Goal: Find specific page/section: Find specific page/section

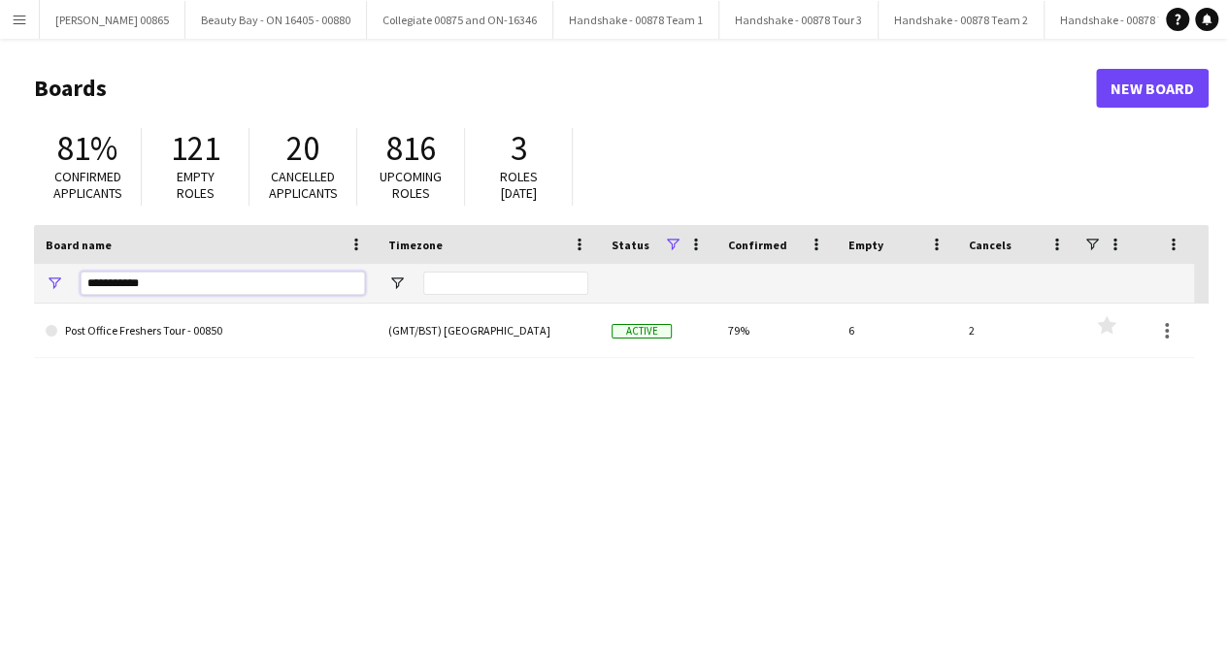
click at [113, 292] on input "**********" at bounding box center [223, 283] width 284 height 23
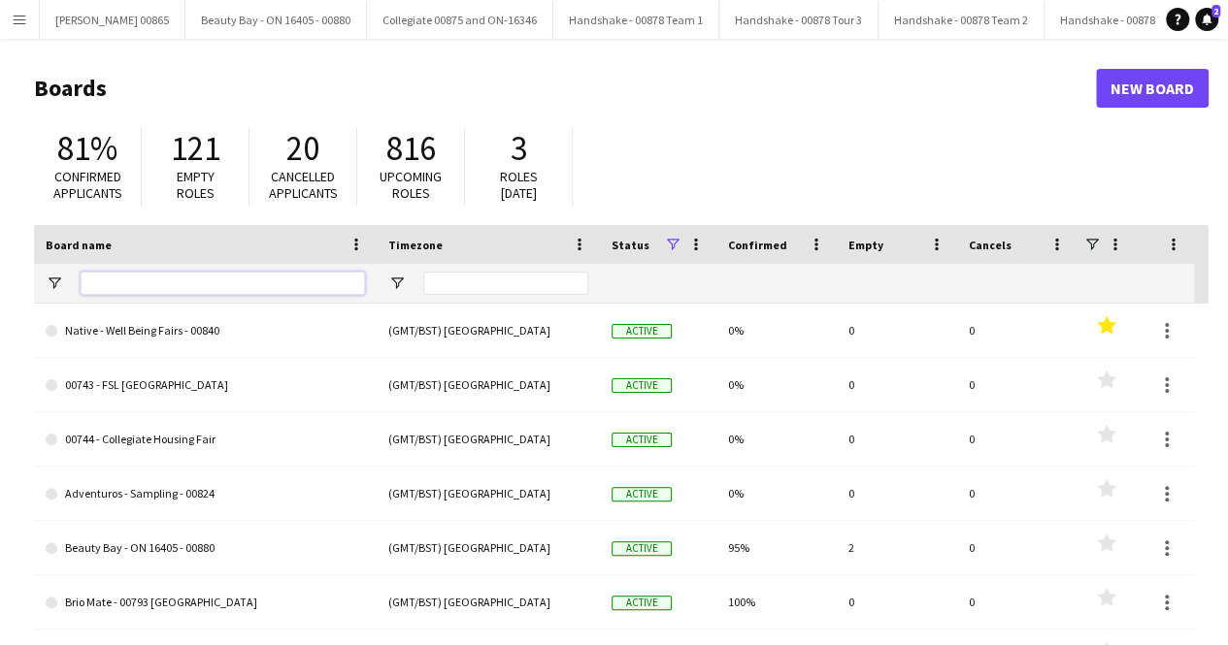
click at [146, 284] on input "Board name Filter Input" at bounding box center [223, 283] width 284 height 23
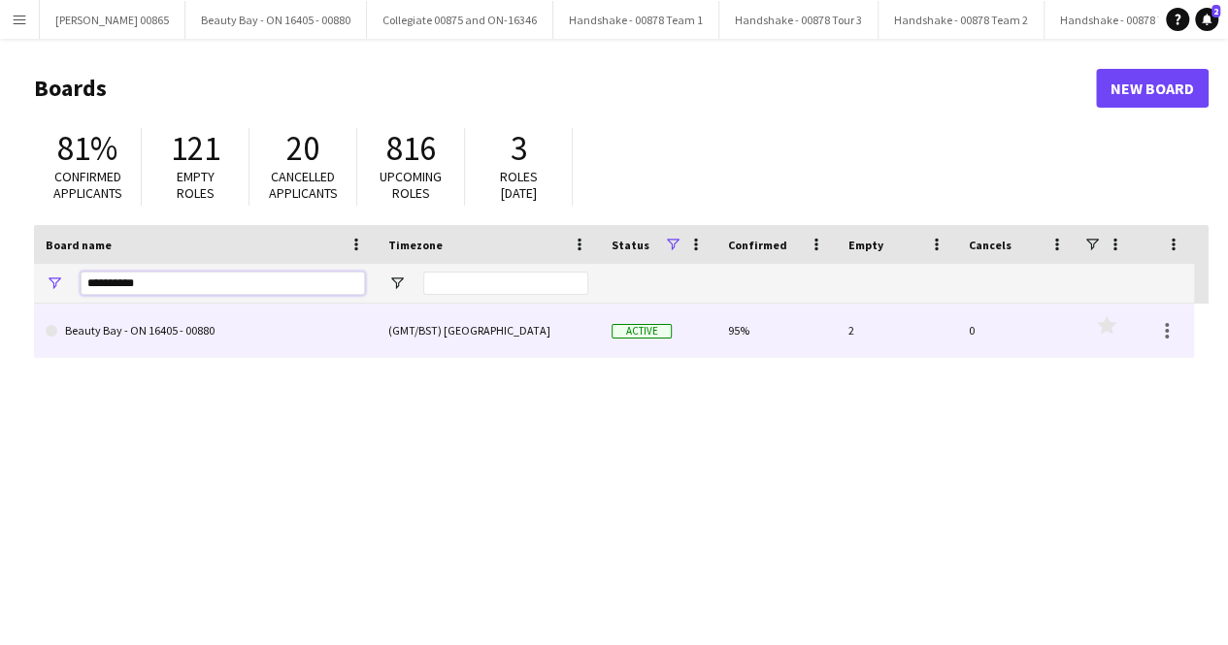
type input "**********"
click at [161, 331] on link "Beauty Bay - ON 16405 - 00880" at bounding box center [205, 331] width 319 height 54
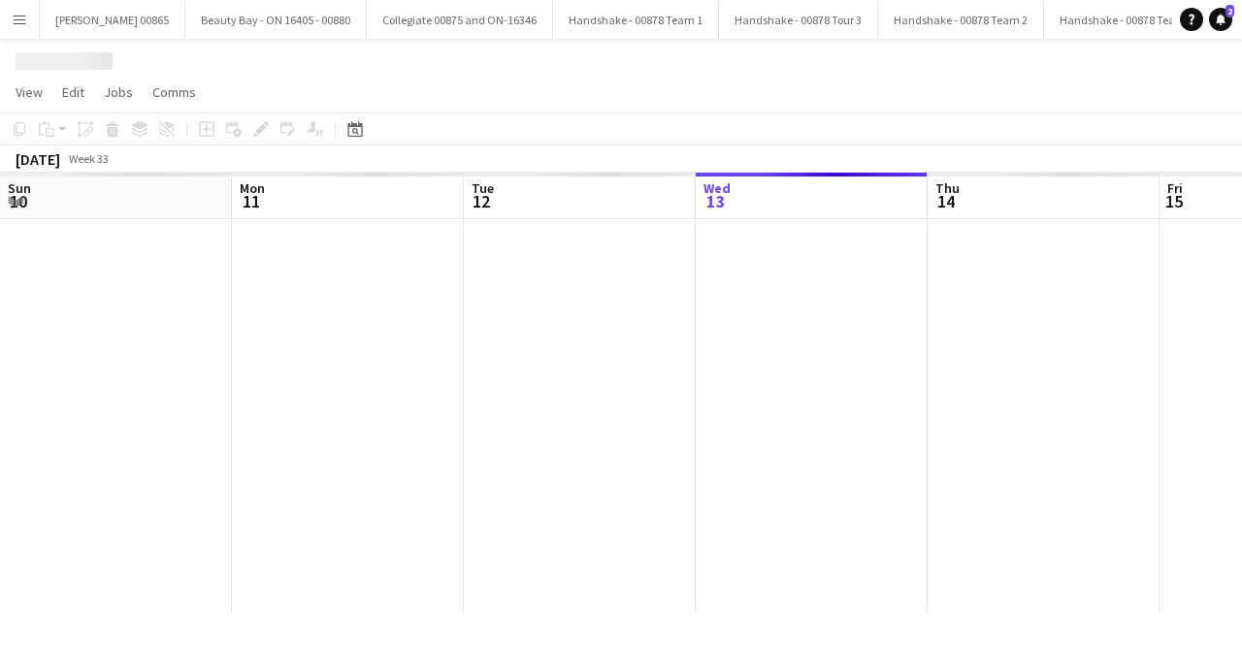
scroll to position [0, 464]
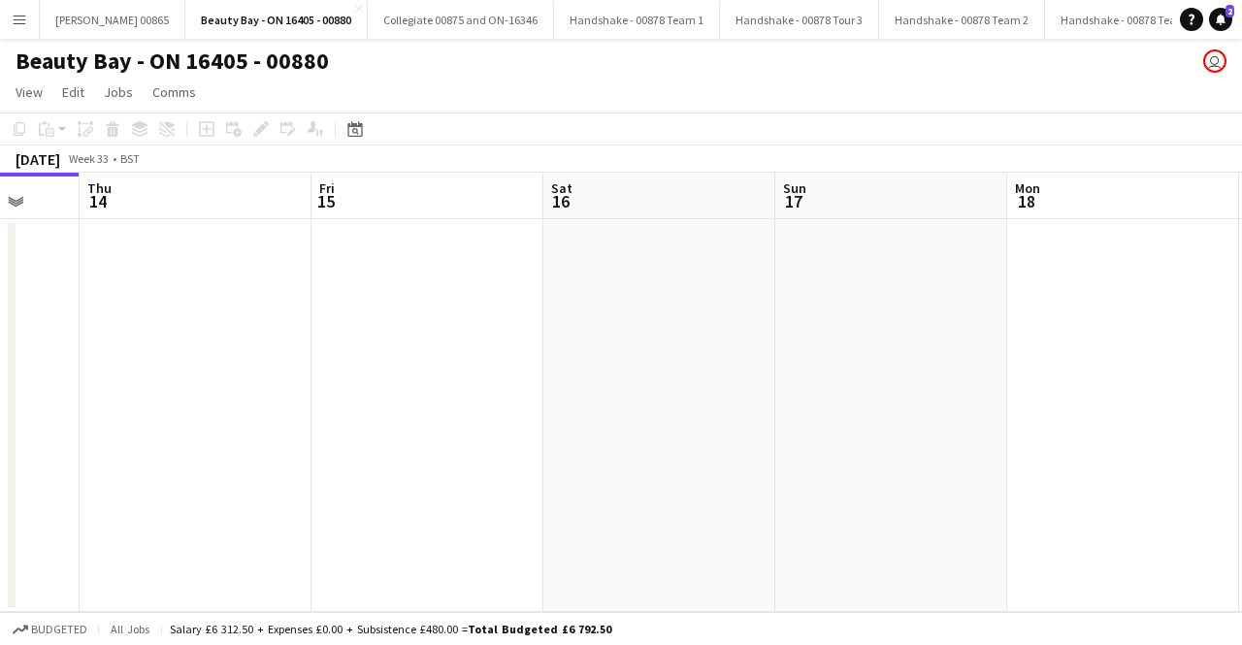
drag, startPoint x: 791, startPoint y: 402, endPoint x: 754, endPoint y: 395, distance: 37.5
click at [755, 396] on app-calendar-viewport "Sun 10 Mon 11 Tue 12 Wed 13 Thu 14 Fri 15 Sat 16 Sun 17 Mon 18 Tue 19 Wed 20" at bounding box center [621, 393] width 1242 height 440
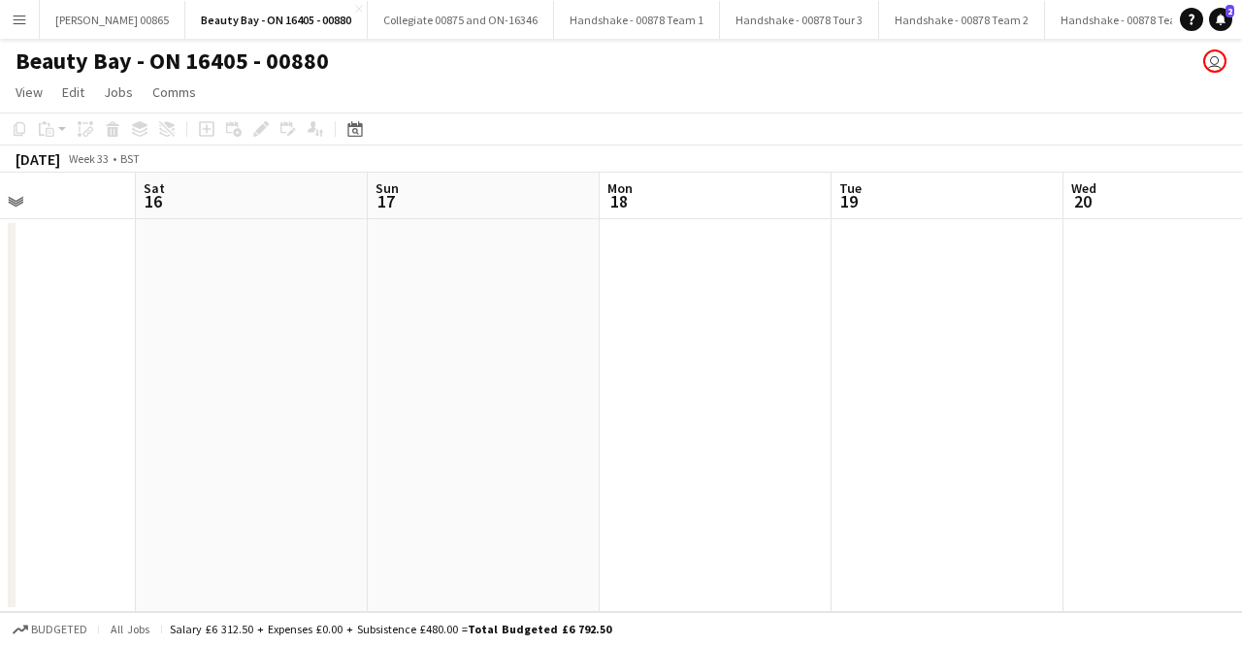
drag, startPoint x: 1004, startPoint y: 395, endPoint x: 868, endPoint y: 387, distance: 137.1
click at [484, 353] on app-calendar-viewport "Tue 12 Wed 13 Thu 14 Fri 15 Sat 16 Sun 17 Mon 18 Tue 19 Wed 20 Thu 21 Fri 22" at bounding box center [621, 393] width 1242 height 440
drag, startPoint x: 947, startPoint y: 399, endPoint x: 468, endPoint y: 385, distance: 479.6
click at [468, 385] on app-calendar-viewport "Tue 12 Wed 13 Thu 14 Fri 15 Sat 16 Sun 17 Mon 18 Tue 19 Wed 20 Thu 21 Fri 22" at bounding box center [621, 393] width 1242 height 440
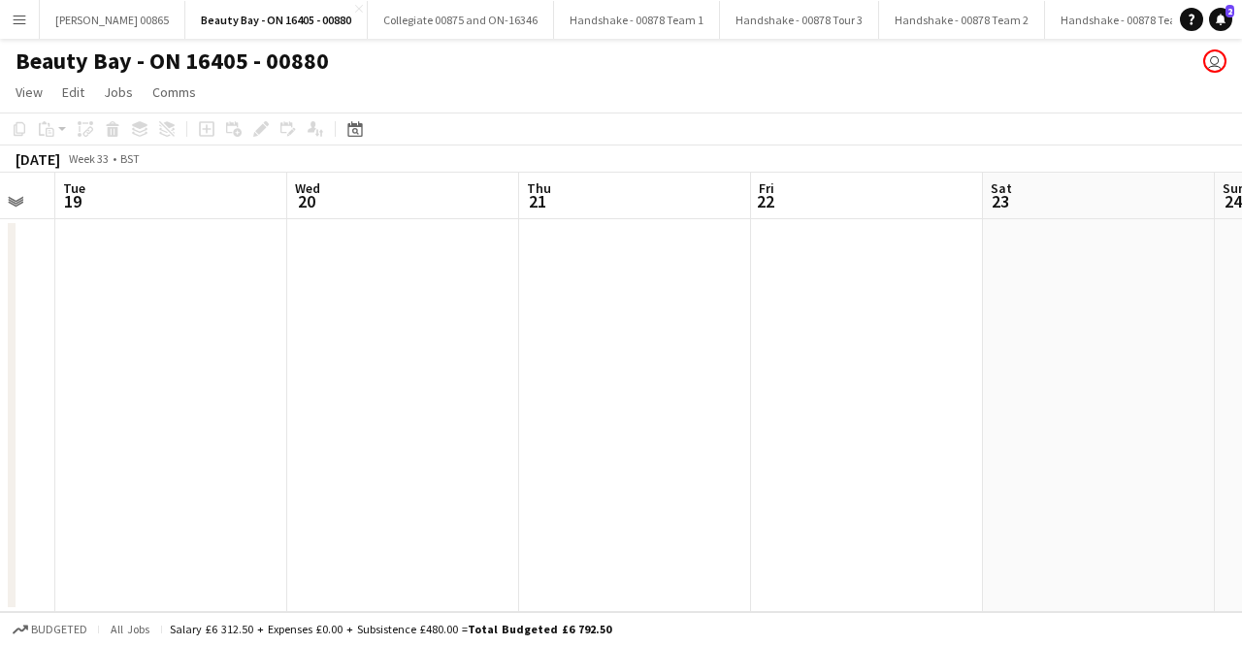
drag, startPoint x: 871, startPoint y: 383, endPoint x: 481, endPoint y: 371, distance: 389.4
click at [482, 371] on app-calendar-viewport "Sat 16 Sun 17 Mon 18 Tue 19 Wed 20 Thu 21 Fri 22 Sat 23 Sun 24 Mon 25 Tue 26" at bounding box center [621, 393] width 1242 height 440
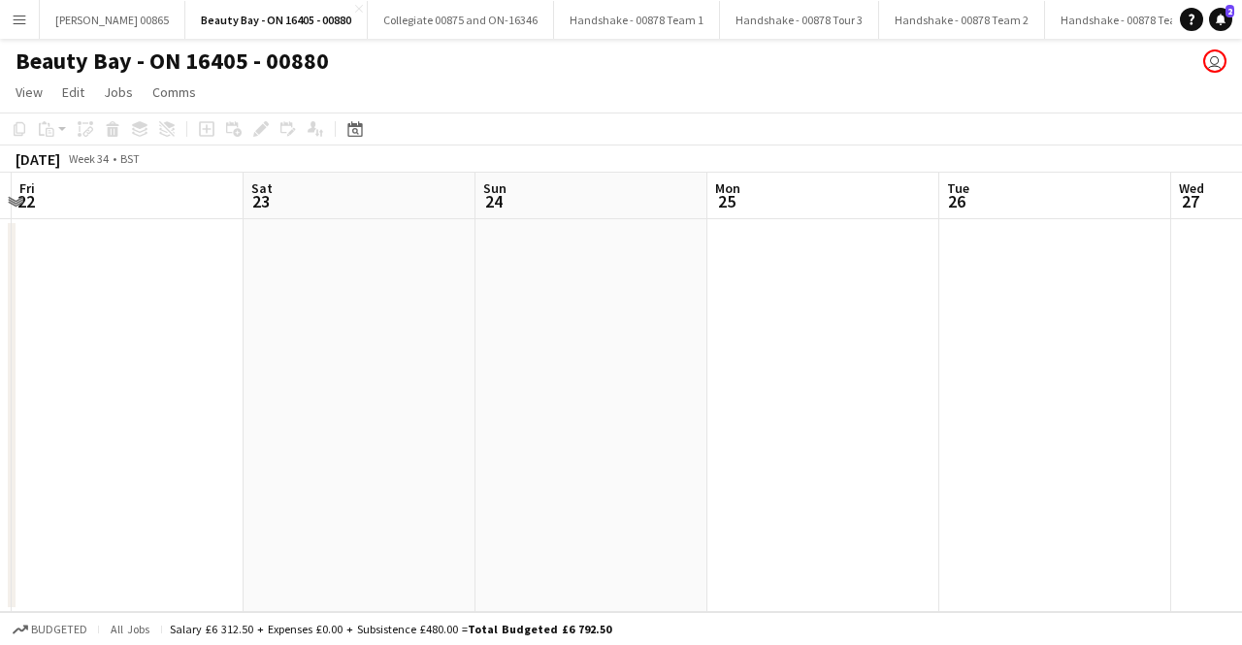
drag, startPoint x: 1223, startPoint y: 453, endPoint x: 437, endPoint y: 391, distance: 788.5
click at [452, 395] on app-calendar-viewport "Mon 18 Tue 19 Wed 20 Thu 21 Fri 22 Sat 23 Sun 24 Mon 25 Tue 26 Wed 27 Thu 28" at bounding box center [621, 393] width 1242 height 440
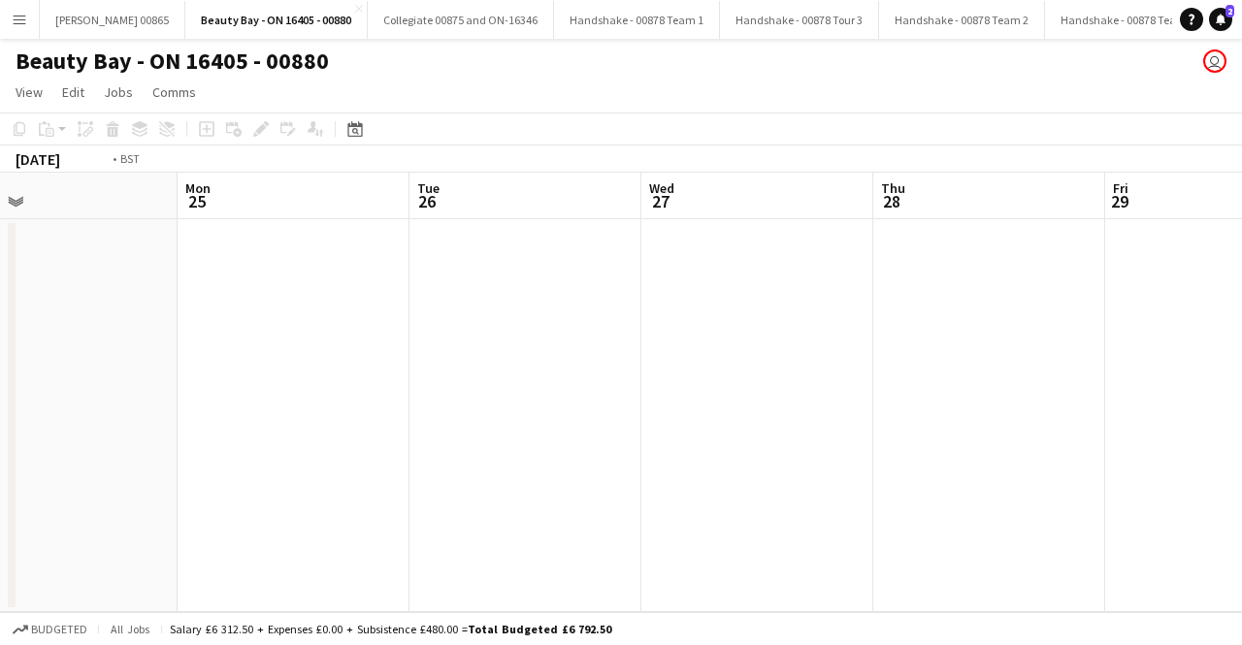
drag, startPoint x: 1015, startPoint y: 482, endPoint x: 407, endPoint y: 438, distance: 610.1
click at [420, 440] on app-calendar-viewport "Thu 21 Fri 22 Sat 23 Sun 24 Mon 25 Tue 26 Wed 27 Thu 28 Fri 29 Sat 30 Sun 31" at bounding box center [621, 393] width 1242 height 440
drag, startPoint x: 882, startPoint y: 420, endPoint x: 594, endPoint y: 399, distance: 289.0
click at [598, 399] on app-calendar-viewport "Mon 25 Tue 26 Wed 27 Thu 28 Fri 29 Sat 30 Sun 31 Mon 1 Tue 2 Wed 3 Thu 4" at bounding box center [621, 393] width 1242 height 440
drag, startPoint x: 1241, startPoint y: 424, endPoint x: 1036, endPoint y: 357, distance: 215.4
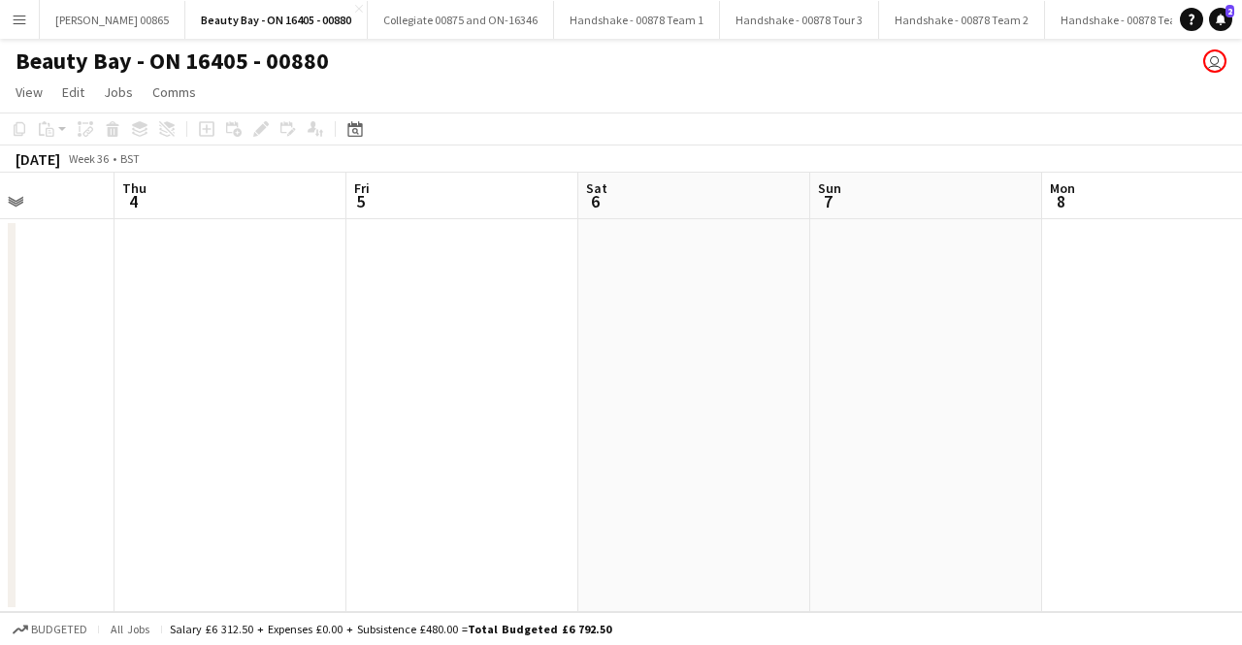
click at [458, 359] on app-calendar-viewport "Sun 31 Mon 1 Tue 2 Wed 3 Thu 4 Fri 5 Sat 6 Sun 7 Mon 8 Tue 9 Wed 10" at bounding box center [621, 393] width 1242 height 440
drag, startPoint x: 1122, startPoint y: 350, endPoint x: 505, endPoint y: 327, distance: 617.7
click at [505, 327] on app-calendar-viewport "Sun 31 Mon 1 Tue 2 Wed 3 Thu 4 Fri 5 Sat 6 Sun 7 Mon 8 Tue 9 Wed 10" at bounding box center [621, 393] width 1242 height 440
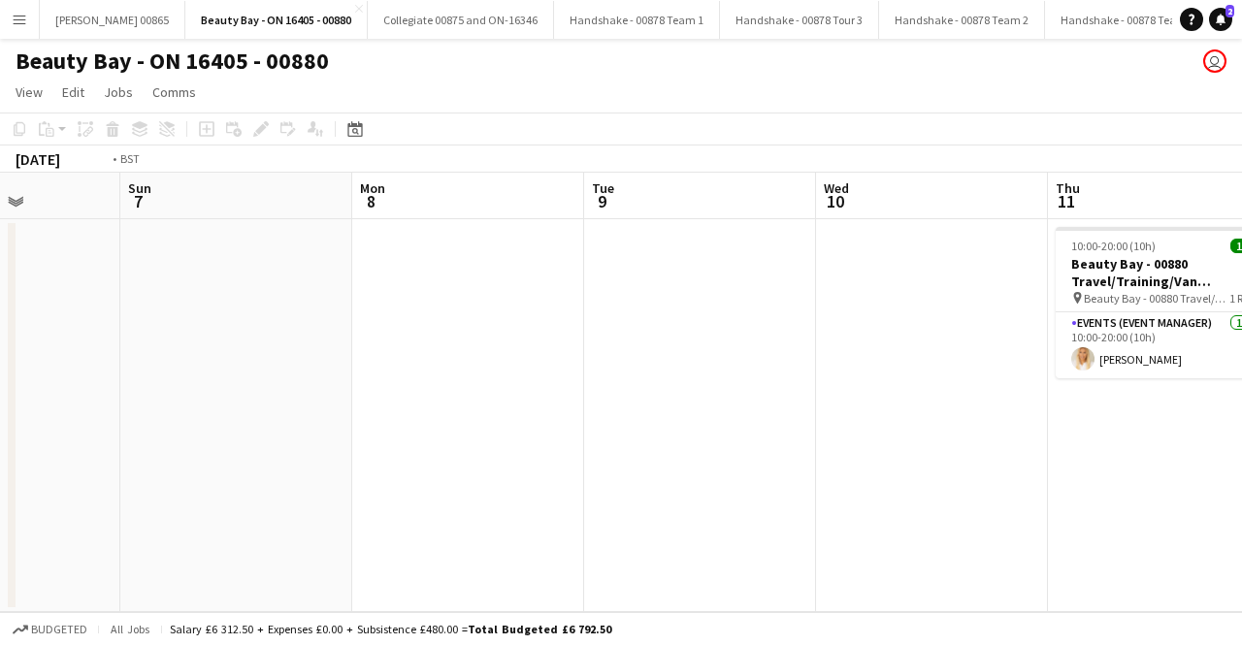
drag, startPoint x: 677, startPoint y: 306, endPoint x: 476, endPoint y: 297, distance: 202.0
click at [477, 297] on app-calendar-viewport "Thu 4 Fri 5 Sat 6 Sun 7 Mon 8 Tue 9 Wed 10 Thu 11 1/1 1 Job Fri 12 3/3 1 Job Sa…" at bounding box center [621, 393] width 1242 height 440
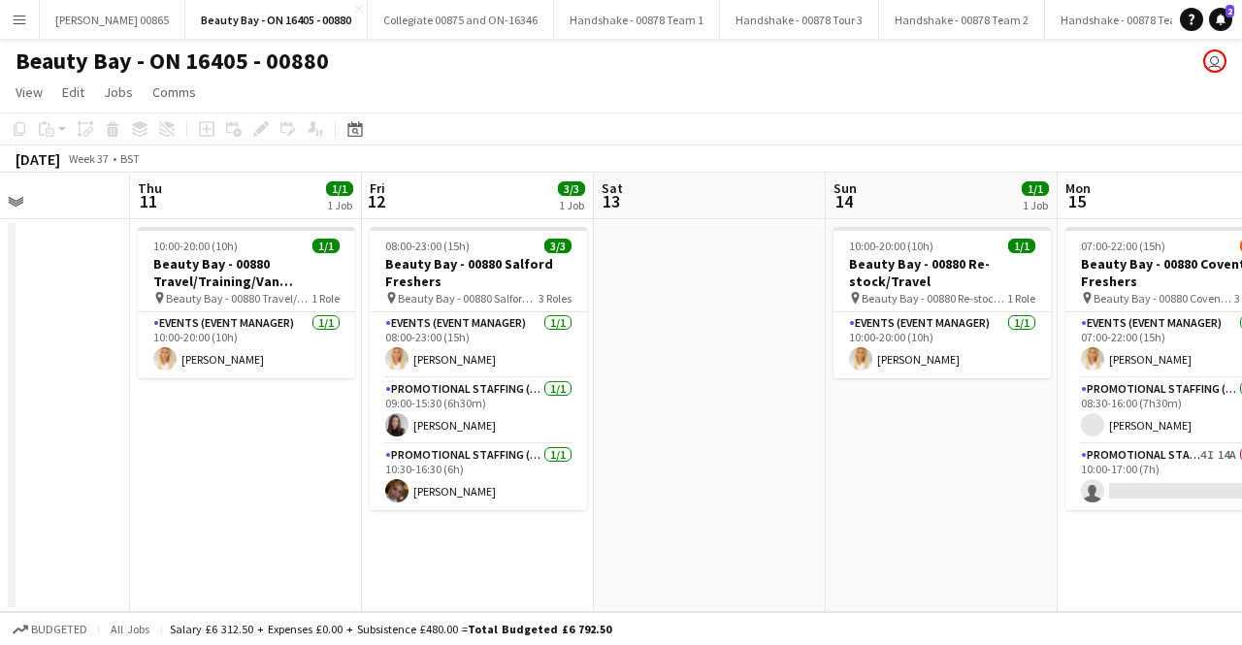
drag, startPoint x: 1128, startPoint y: 372, endPoint x: 676, endPoint y: 380, distance: 451.4
click at [676, 380] on app-calendar-viewport "Mon 8 Tue 9 Wed 10 Thu 11 1/1 1 Job Fri 12 3/3 1 Job Sat 13 Sun 14 1/1 1 Job Mo…" at bounding box center [621, 393] width 1242 height 440
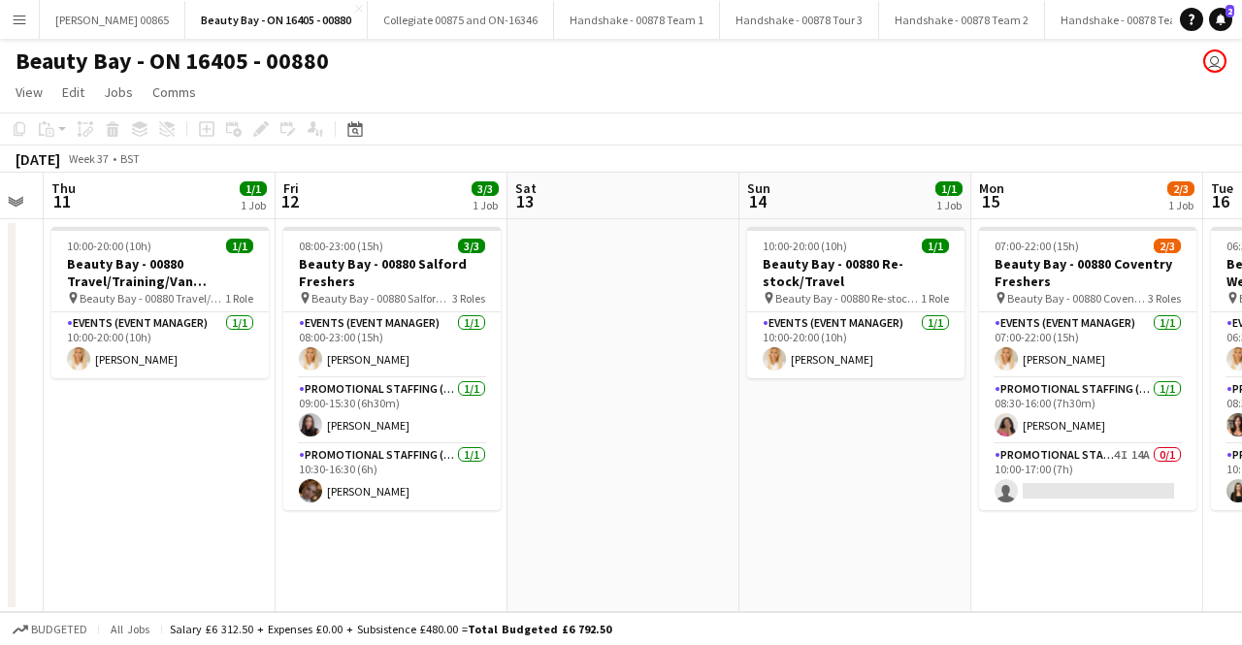
scroll to position [0, 662]
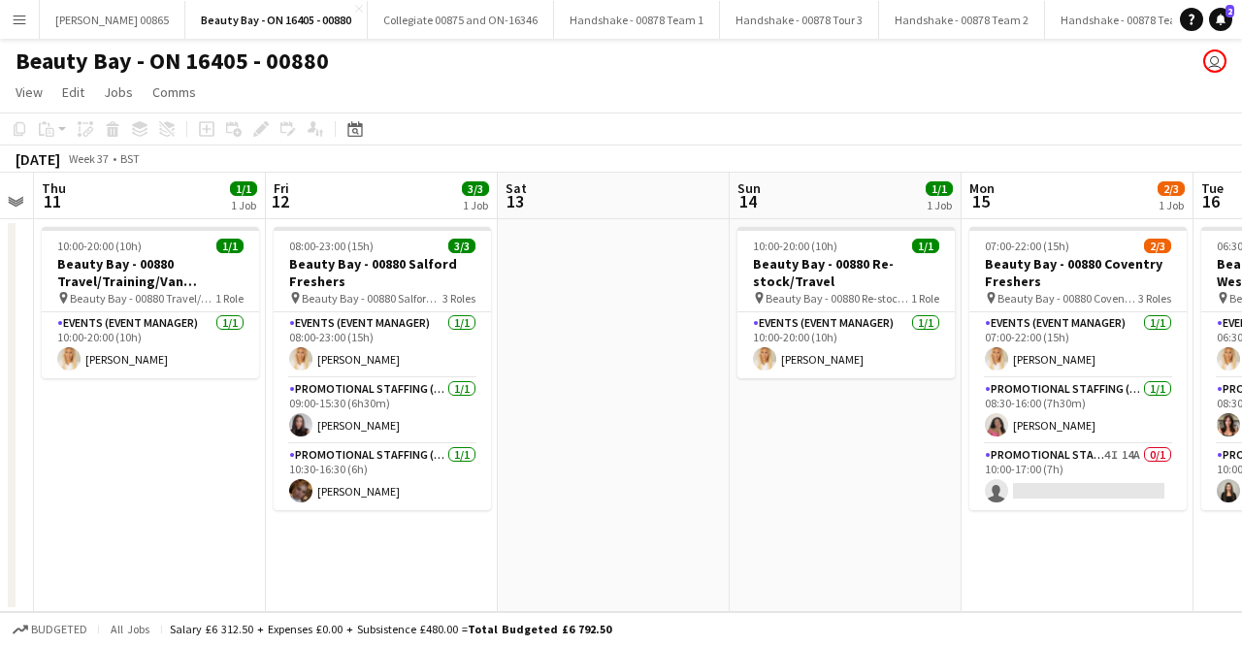
click at [635, 406] on app-calendar-viewport "Mon 8 Tue 9 Wed 10 Thu 11 1/1 1 Job Fri 12 3/3 1 Job Sat 13 Sun 14 1/1 1 Job Mo…" at bounding box center [621, 393] width 1242 height 440
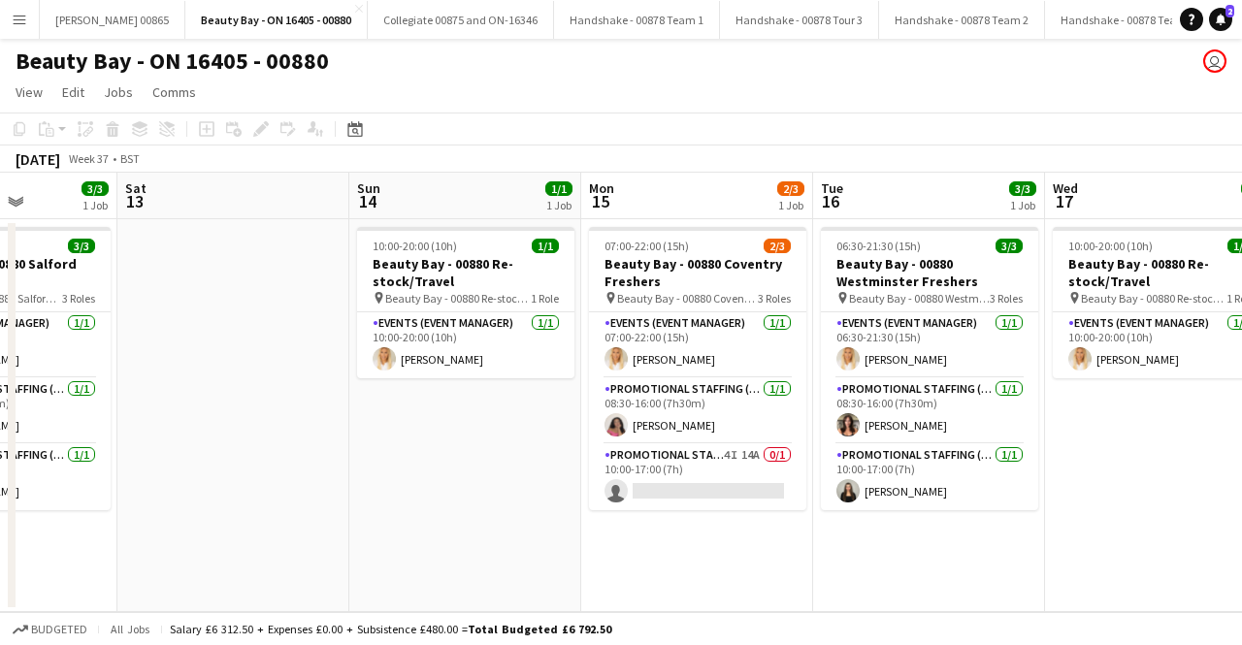
drag, startPoint x: 863, startPoint y: 469, endPoint x: 479, endPoint y: 469, distance: 383.3
click at [479, 469] on app-calendar-viewport "Wed 10 Thu 11 1/1 1 Job Fri 12 3/3 1 Job Sat 13 Sun 14 1/1 1 Job Mon 15 2/3 1 J…" at bounding box center [621, 393] width 1242 height 440
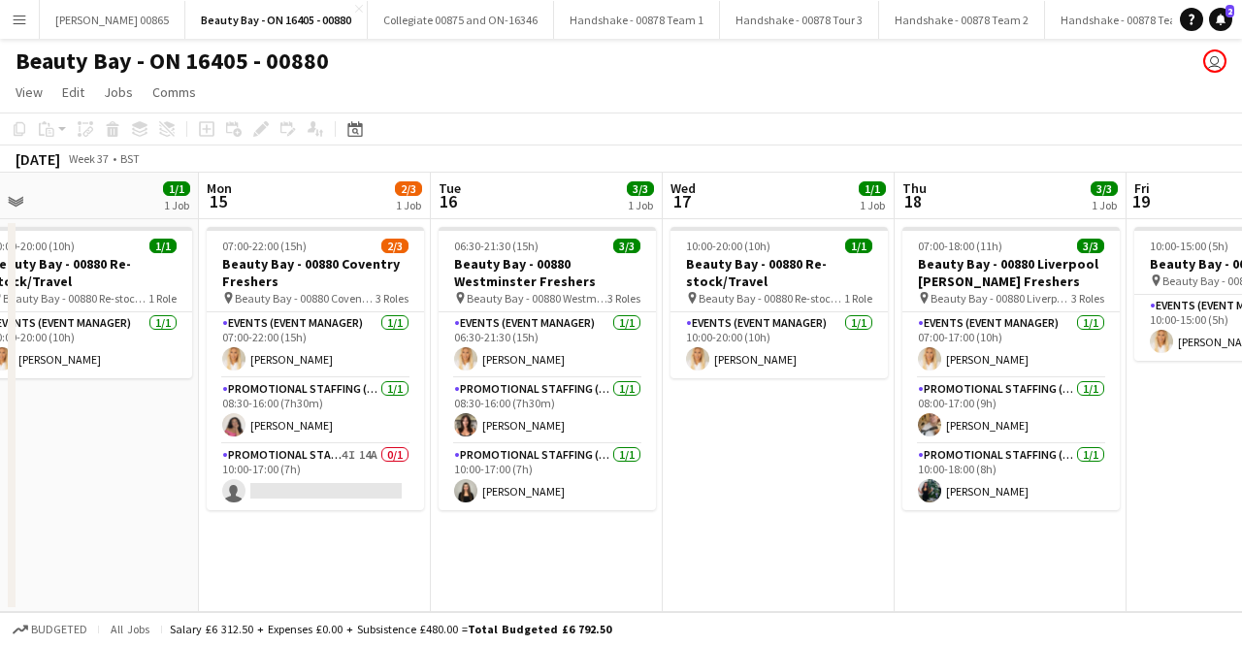
scroll to position [0, 543]
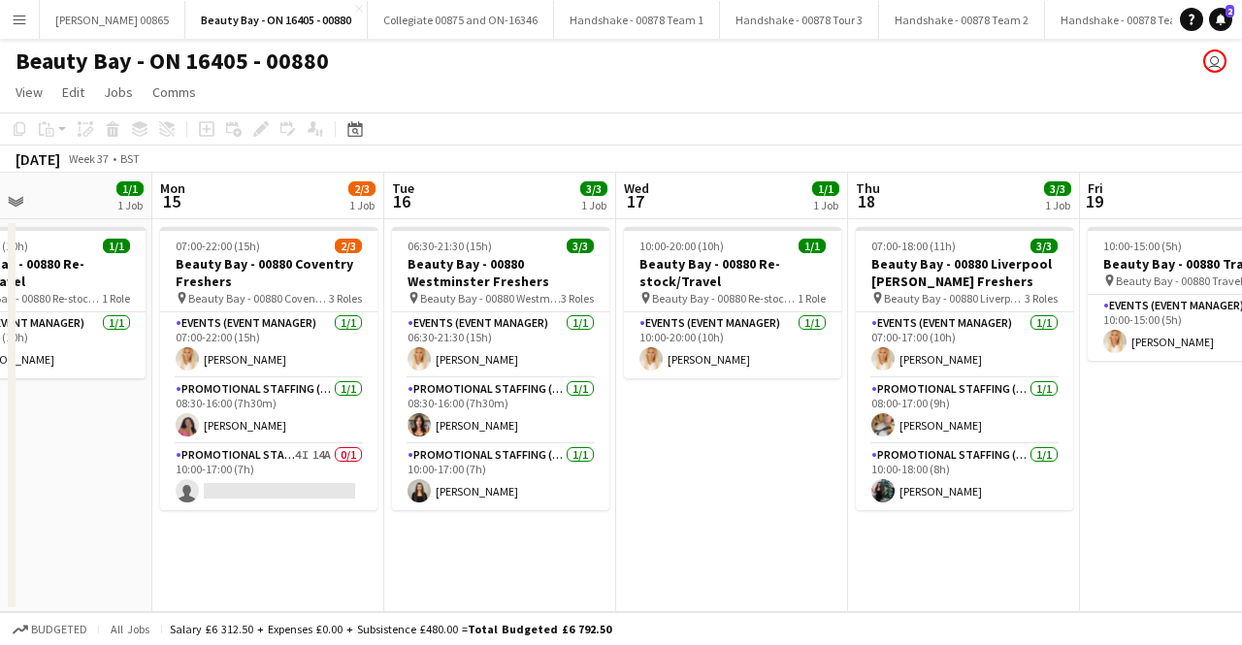
drag, startPoint x: 994, startPoint y: 504, endPoint x: 813, endPoint y: 504, distance: 180.5
click at [813, 504] on app-calendar-viewport "Fri 12 3/3 1 Job Sat 13 Sun 14 1/1 1 Job Mon 15 2/3 1 Job Tue 16 3/3 1 Job Wed …" at bounding box center [621, 393] width 1242 height 440
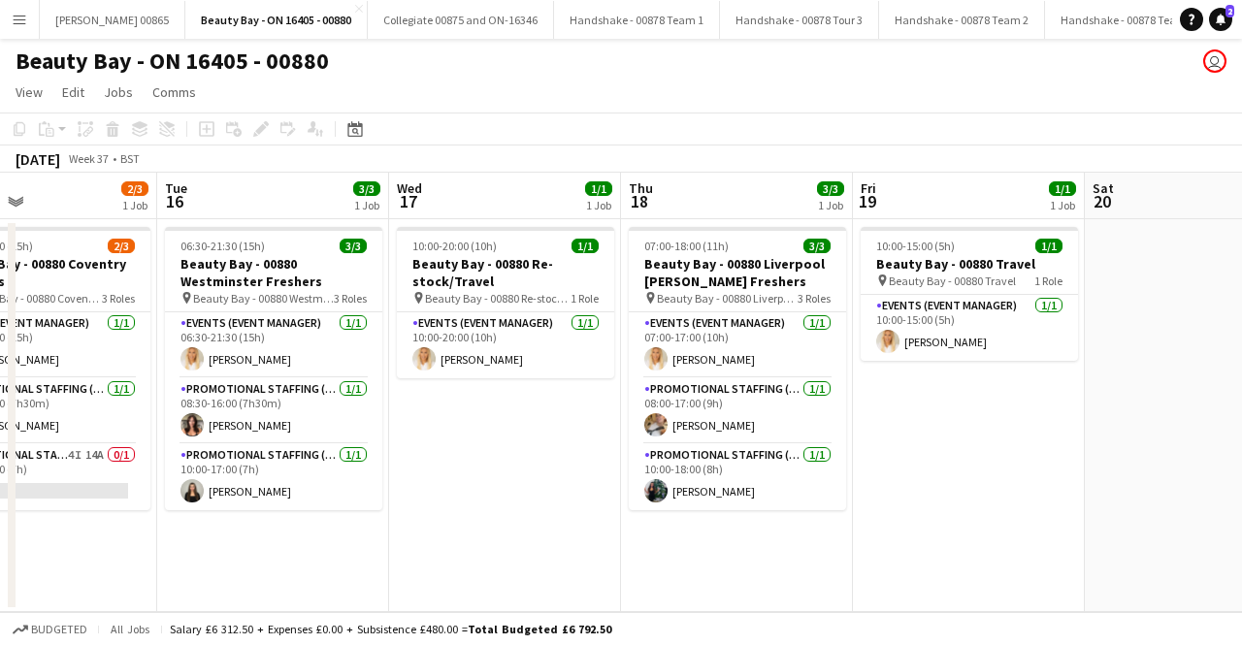
drag, startPoint x: 961, startPoint y: 517, endPoint x: 908, endPoint y: 517, distance: 52.4
click at [908, 517] on app-calendar-viewport "Fri 12 3/3 1 Job Sat 13 Sun 14 1/1 1 Job Mon 15 2/3 1 Job Tue 16 3/3 1 Job Wed …" at bounding box center [621, 393] width 1242 height 440
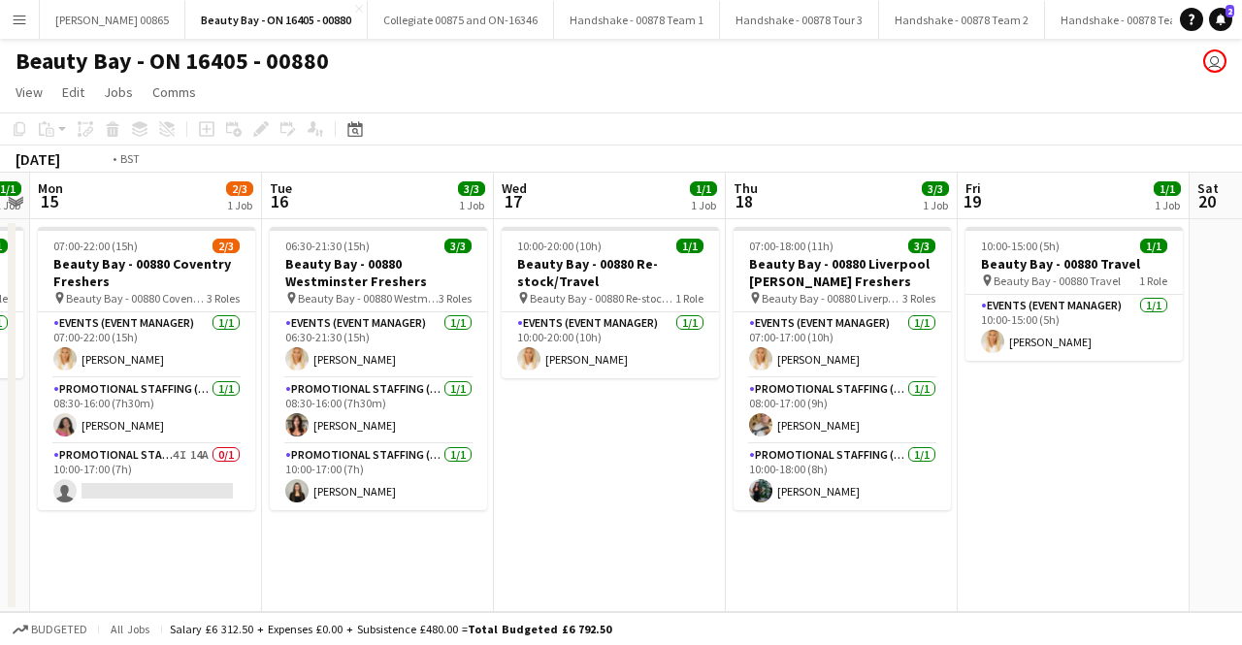
scroll to position [0, 664]
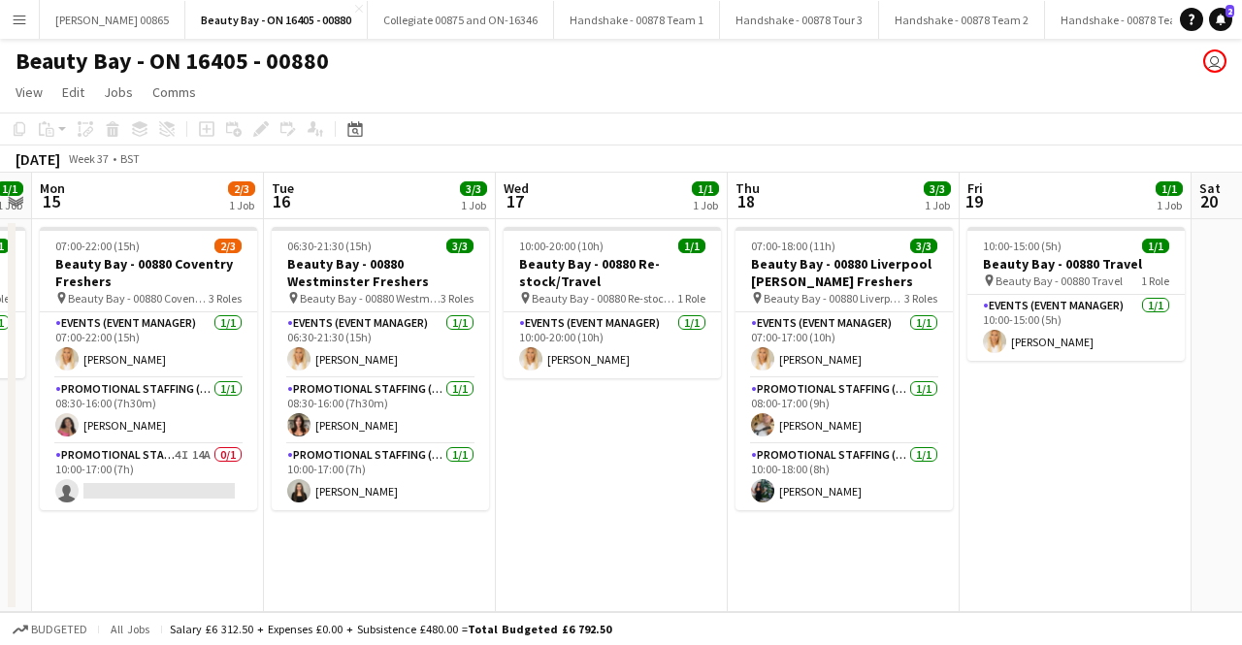
drag, startPoint x: 908, startPoint y: 517, endPoint x: 1015, endPoint y: 524, distance: 107.0
click at [1015, 524] on app-calendar-viewport "Fri 12 3/3 1 Job Sat 13 Sun 14 1/1 1 Job Mon 15 2/3 1 Job Tue 16 3/3 1 Job Wed …" at bounding box center [621, 393] width 1242 height 440
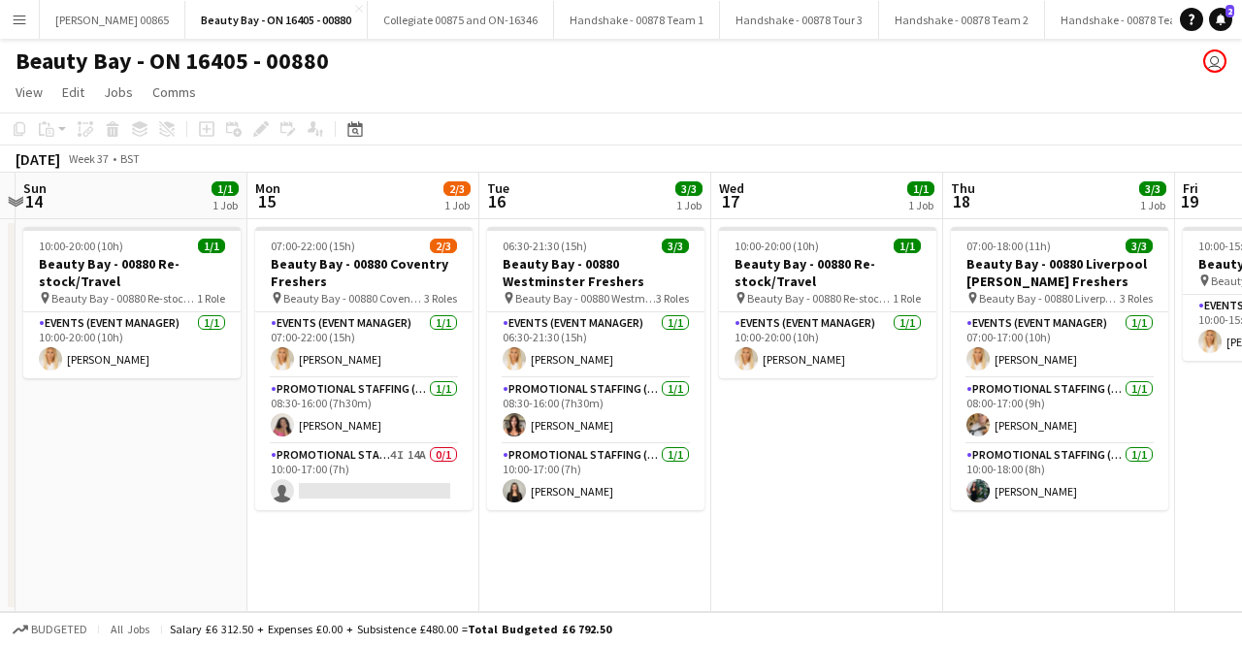
drag, startPoint x: 603, startPoint y: 462, endPoint x: 818, endPoint y: 475, distance: 215.8
click at [818, 475] on app-calendar-viewport "Fri 12 3/3 1 Job Sat 13 Sun 14 1/1 1 Job Mon 15 2/3 1 Job Tue 16 3/3 1 Job Wed …" at bounding box center [621, 393] width 1242 height 440
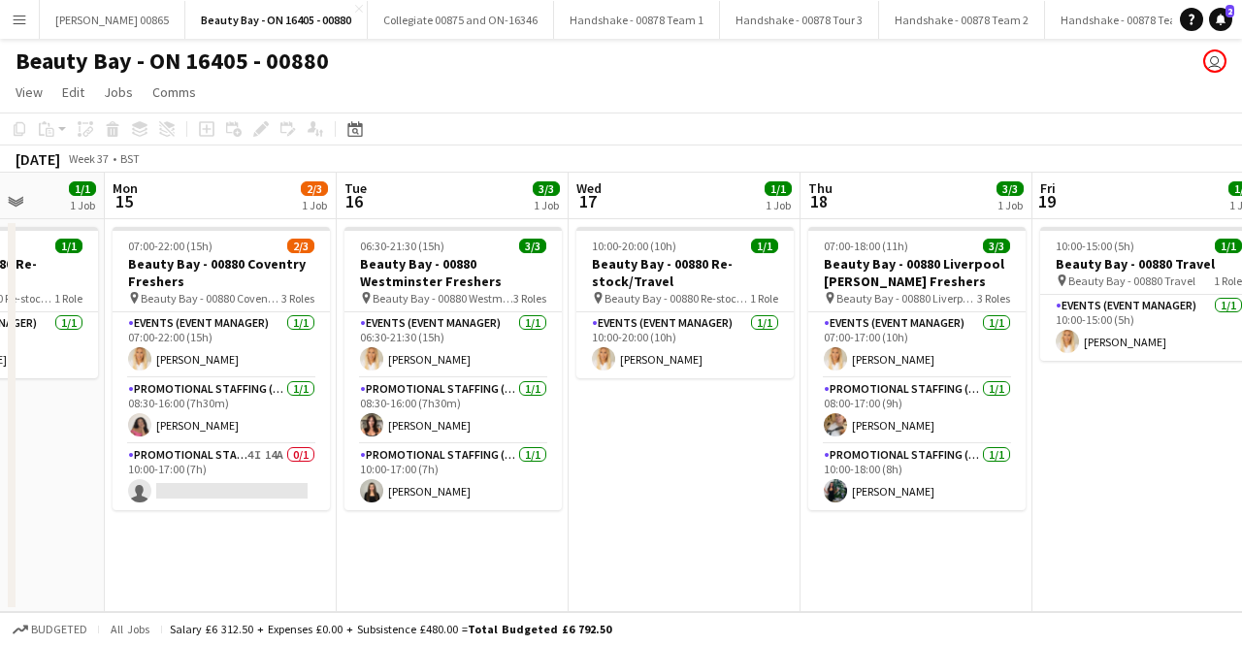
drag, startPoint x: 773, startPoint y: 495, endPoint x: 578, endPoint y: 471, distance: 195.6
click at [578, 471] on app-calendar-viewport "Thu 11 1/1 1 Job Fri 12 3/3 1 Job Sat 13 Sun 14 1/1 1 Job Mon 15 2/3 1 Job Tue …" at bounding box center [621, 393] width 1242 height 440
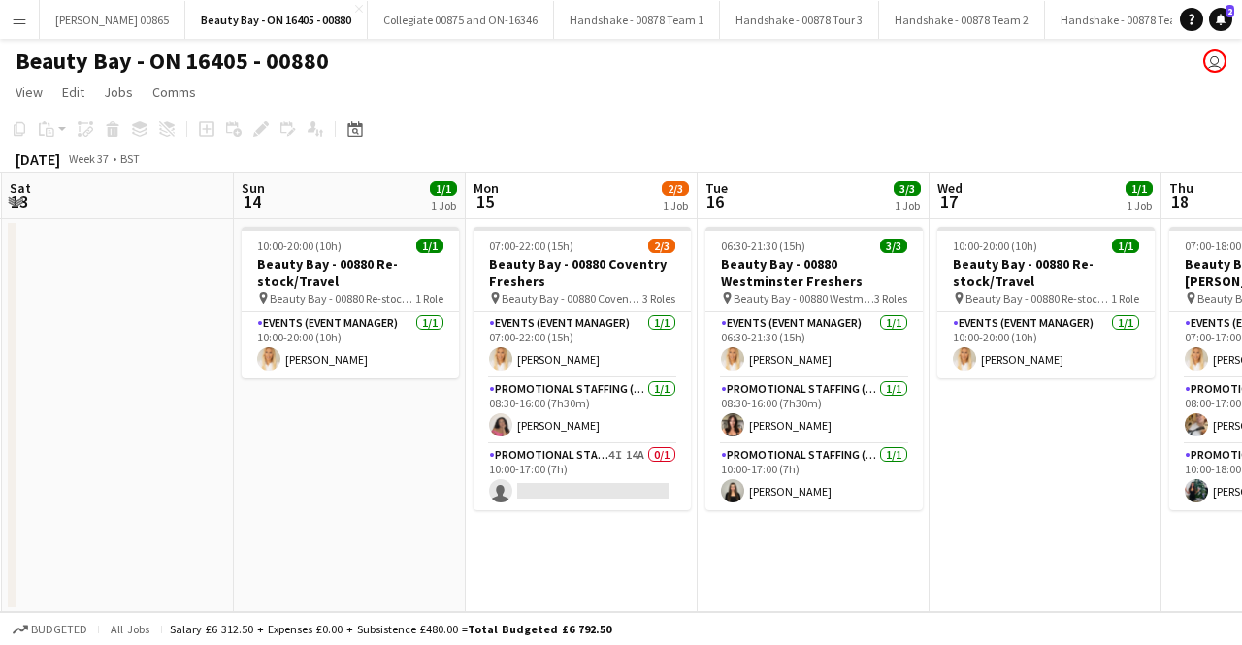
drag, startPoint x: 532, startPoint y: 513, endPoint x: 937, endPoint y: 489, distance: 406.4
click at [943, 489] on app-calendar-viewport "Thu 11 1/1 1 Job Fri 12 3/3 1 Job Sat 13 Sun 14 1/1 1 Job Mon 15 2/3 1 Job Tue …" at bounding box center [621, 393] width 1242 height 440
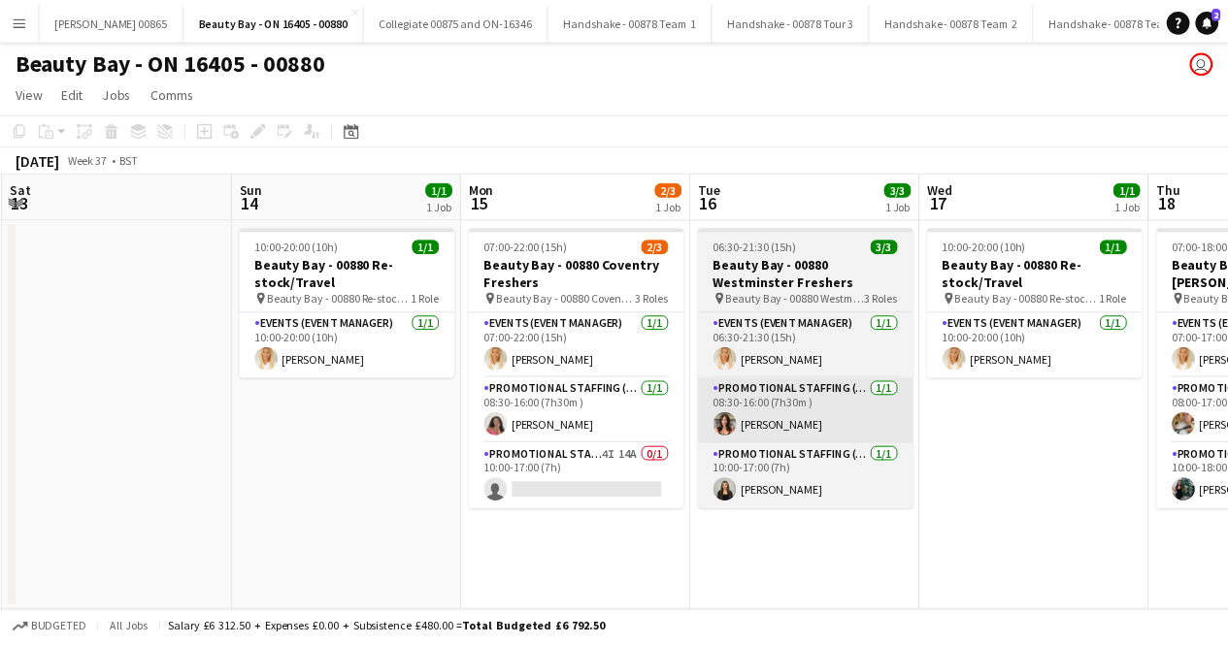
scroll to position [0, 464]
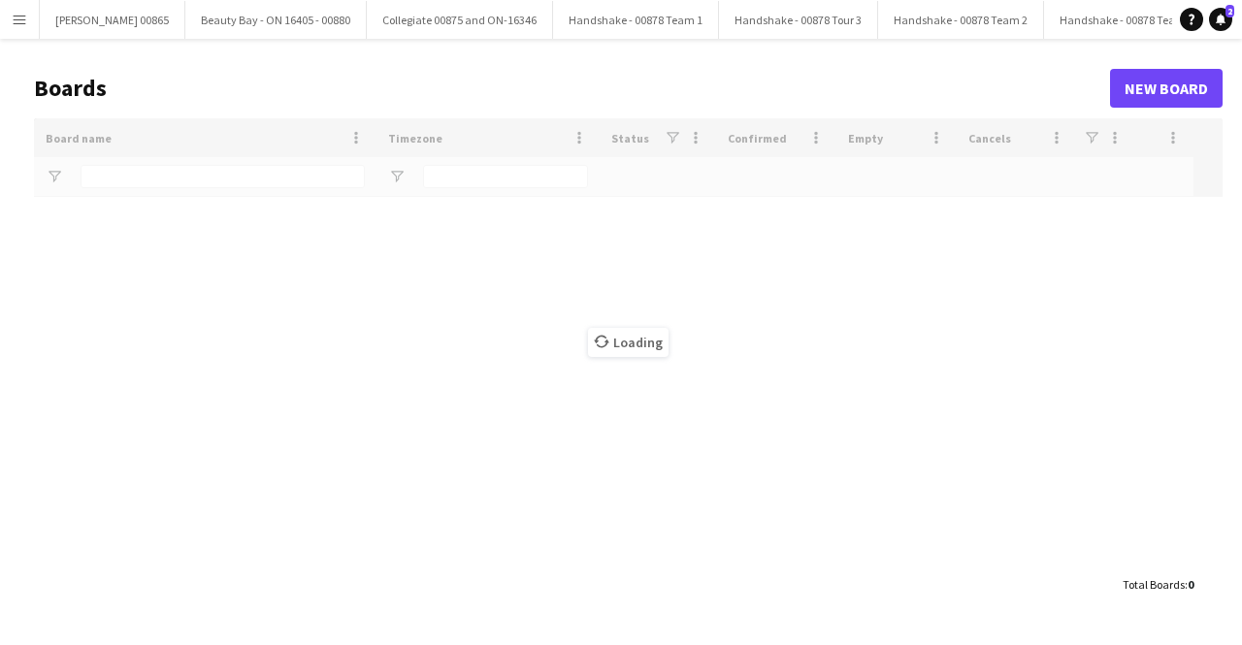
type input "**********"
